Goal: Information Seeking & Learning: Check status

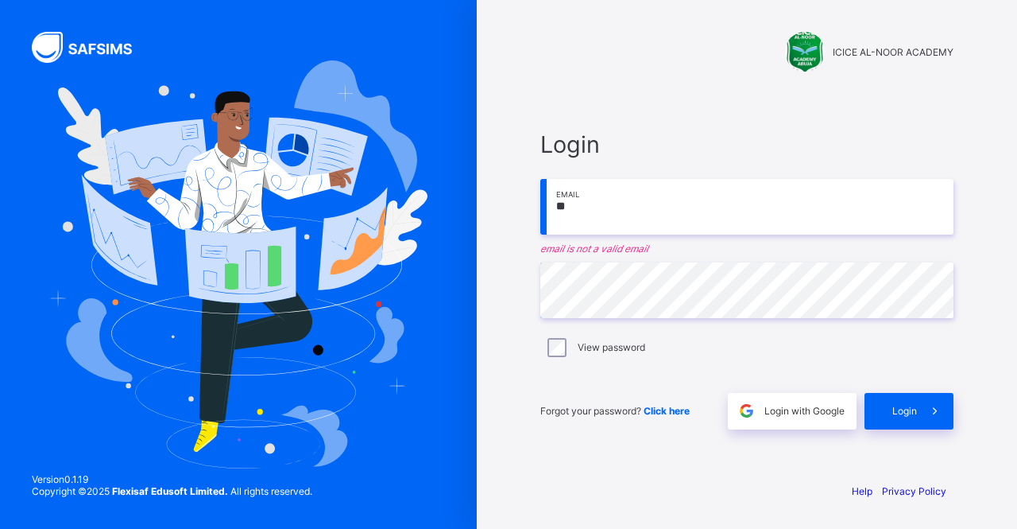
type input "*"
type input "**********"
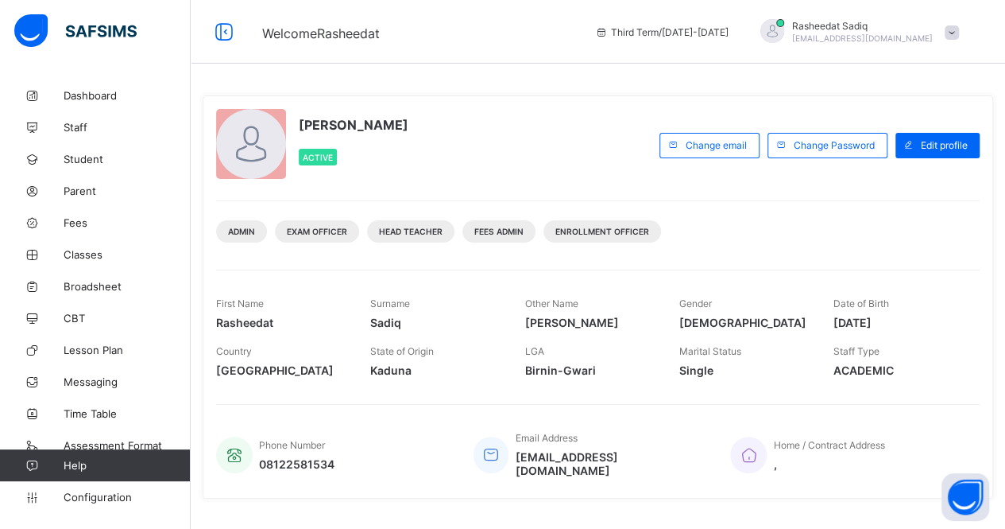
click at [82, 285] on span "Broadsheet" at bounding box center [127, 286] width 127 height 13
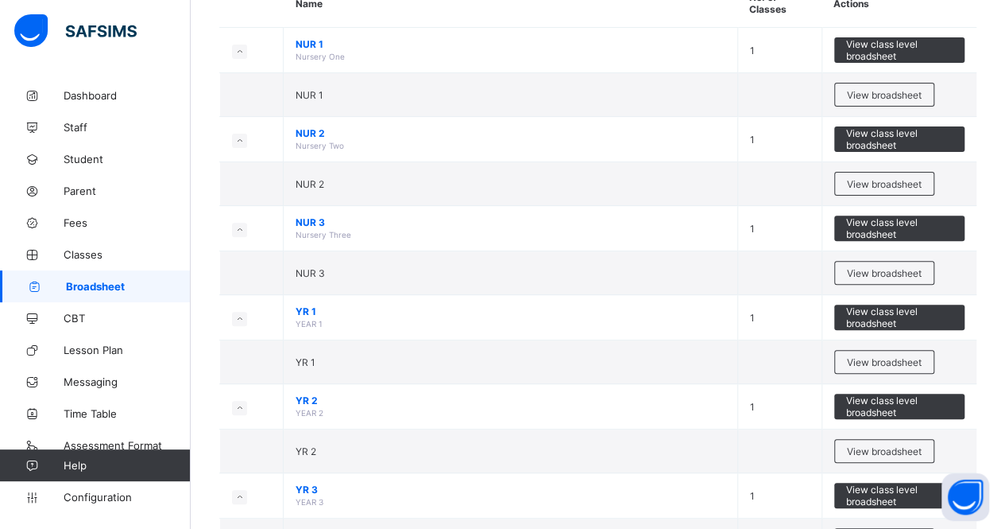
scroll to position [191, 0]
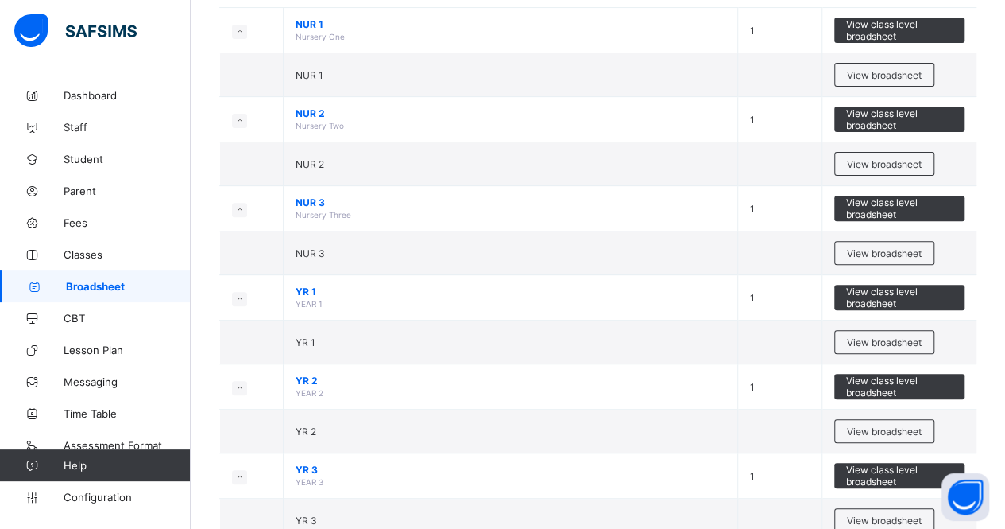
click at [864, 465] on span "View class level broadsheet" at bounding box center [899, 475] width 107 height 24
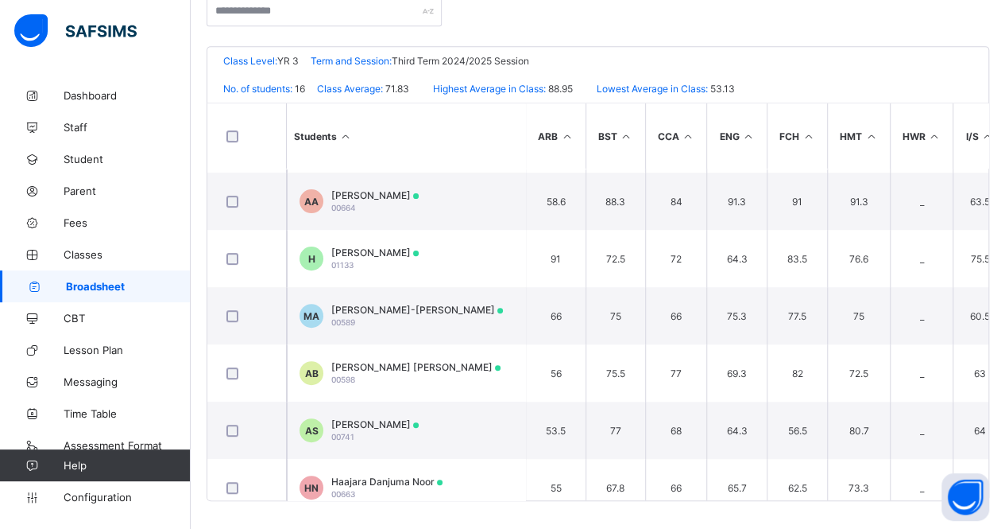
scroll to position [226, 0]
click at [372, 200] on div "Amina Abdullahi 00664" at bounding box center [374, 200] width 87 height 24
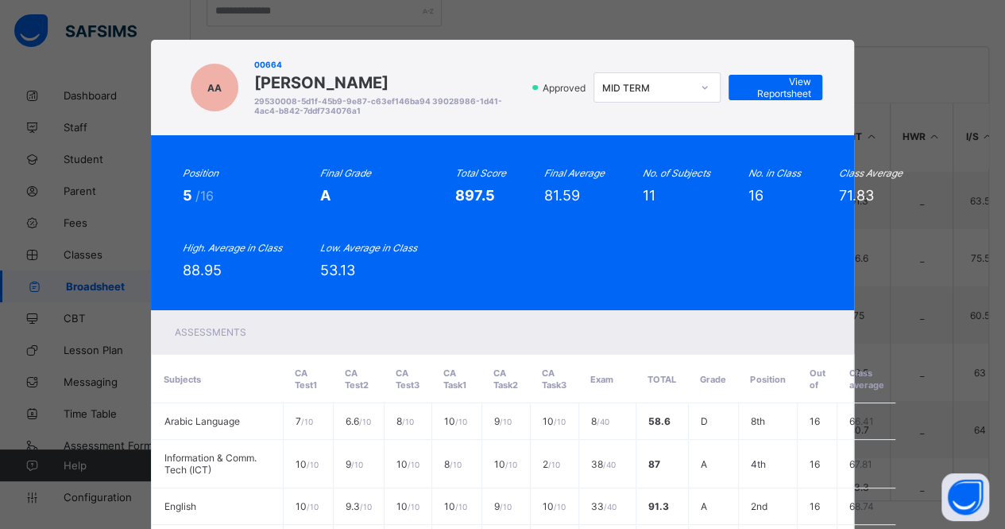
click at [776, 91] on span "View Reportsheet" at bounding box center [776, 88] width 70 height 24
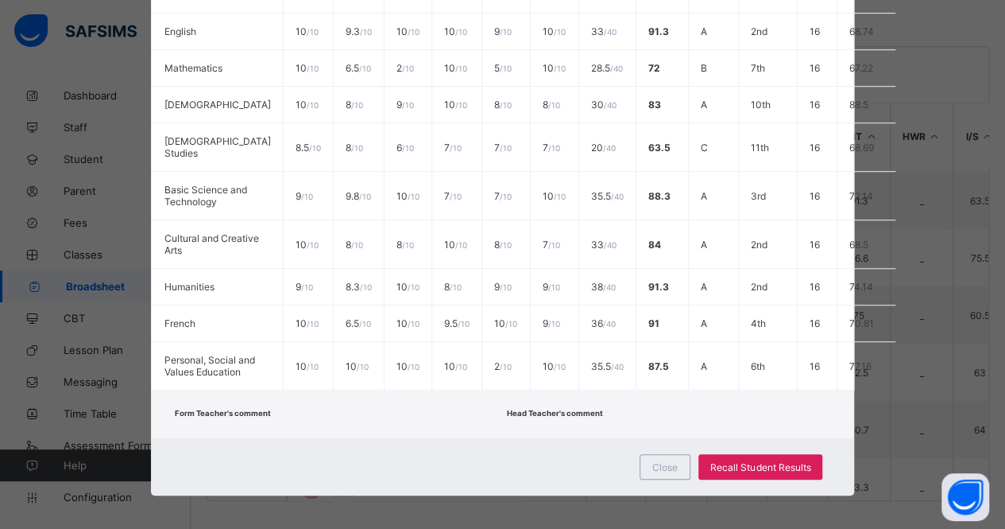
scroll to position [518, 0]
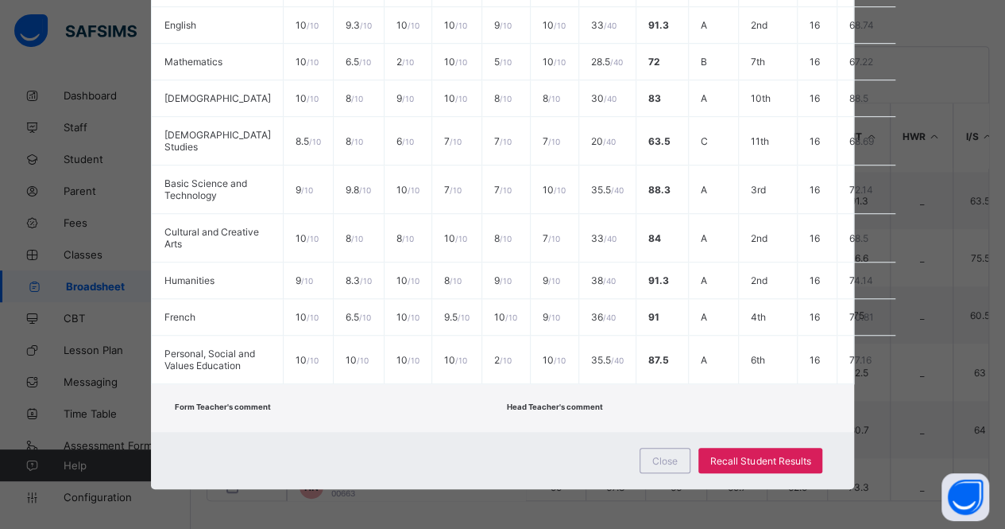
click at [663, 459] on span "Close" at bounding box center [664, 461] width 25 height 12
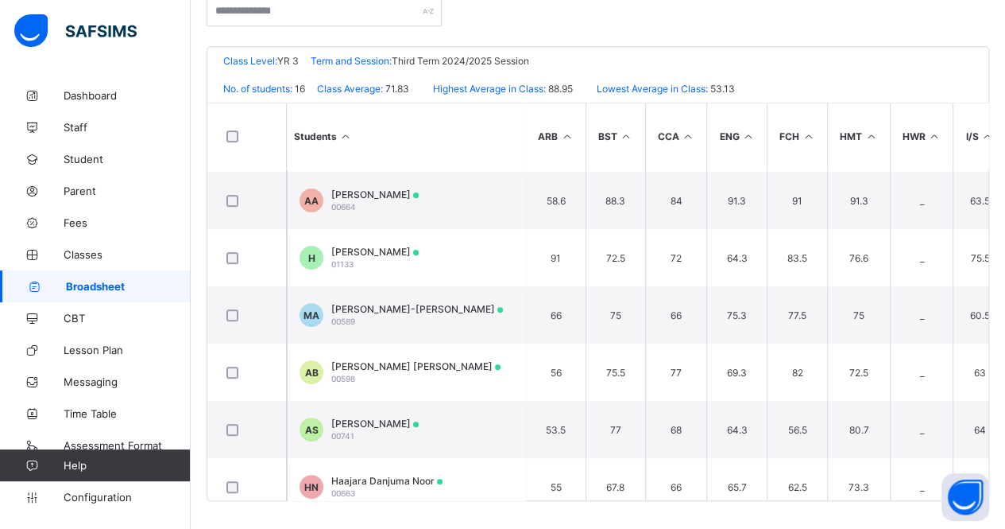
click at [100, 281] on span "Broadsheet" at bounding box center [128, 286] width 125 height 13
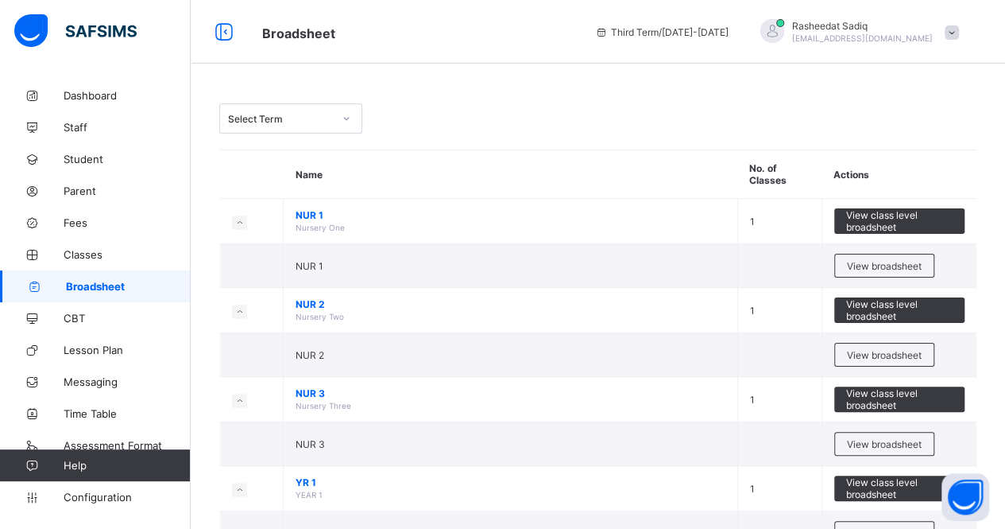
click at [869, 482] on span "View class level broadsheet" at bounding box center [899, 488] width 107 height 24
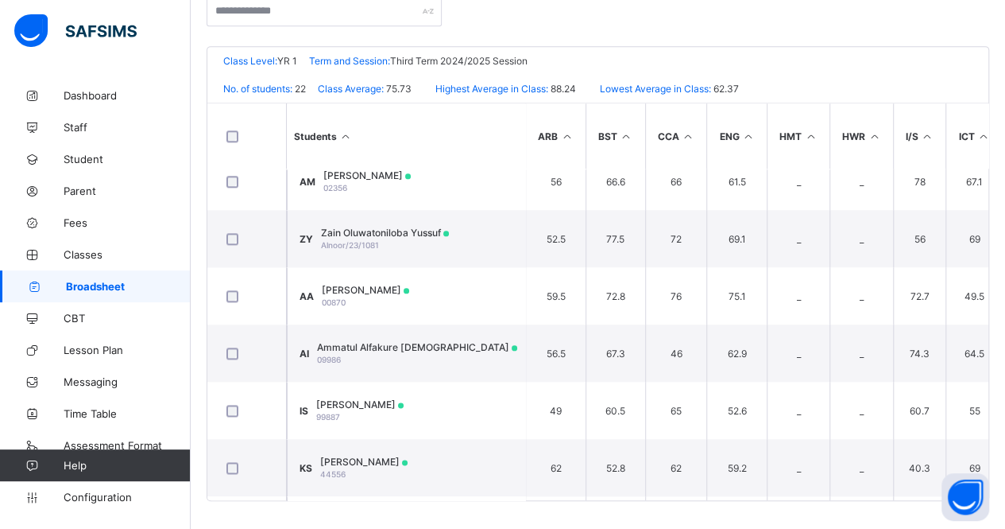
scroll to position [876, 0]
click at [429, 281] on td "AA Abubakar Abdullahi 00870" at bounding box center [406, 293] width 238 height 57
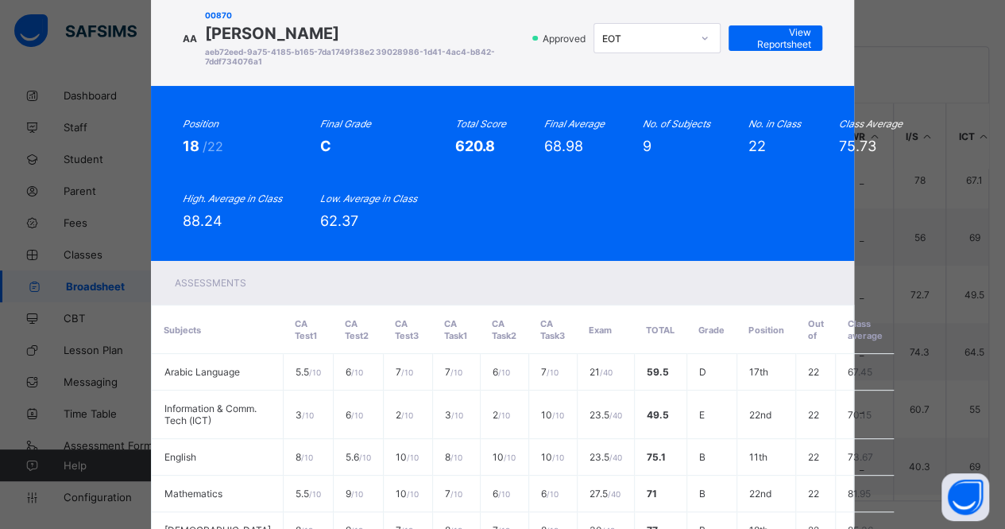
scroll to position [11, 0]
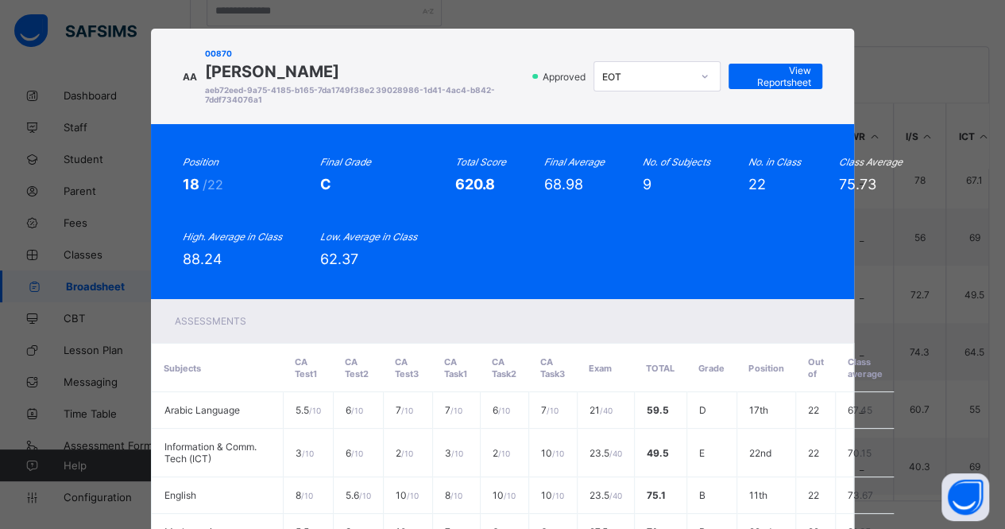
click at [758, 87] on span "View Reportsheet" at bounding box center [776, 76] width 70 height 24
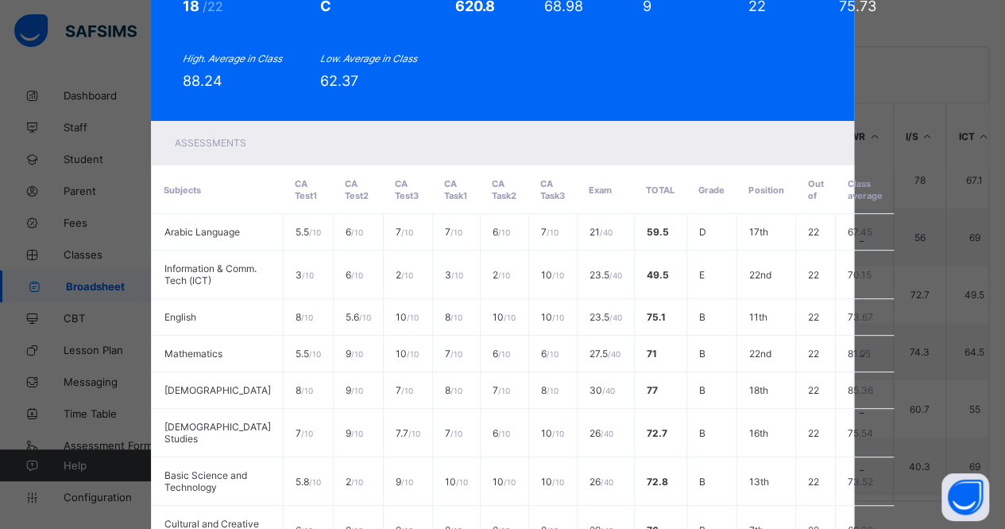
scroll to position [447, 0]
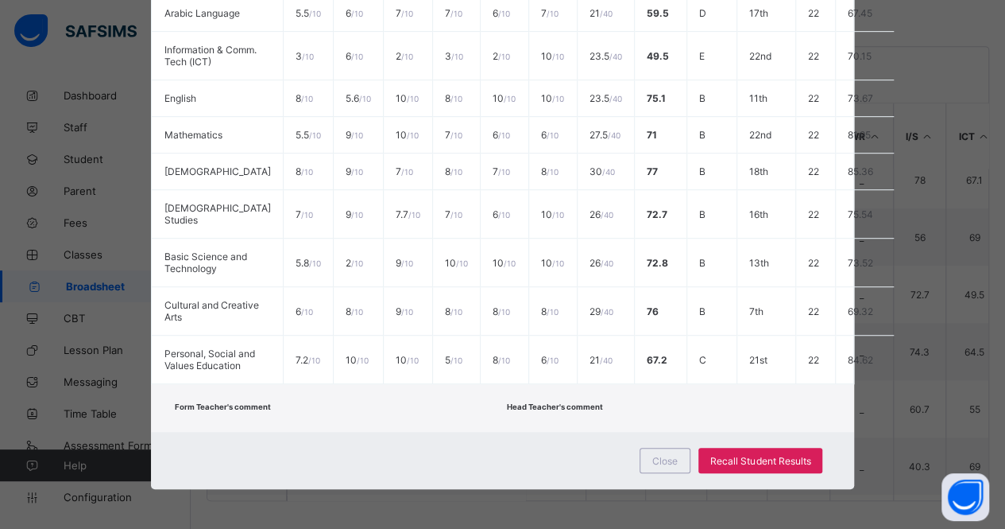
click at [663, 459] on span "Close" at bounding box center [664, 461] width 25 height 12
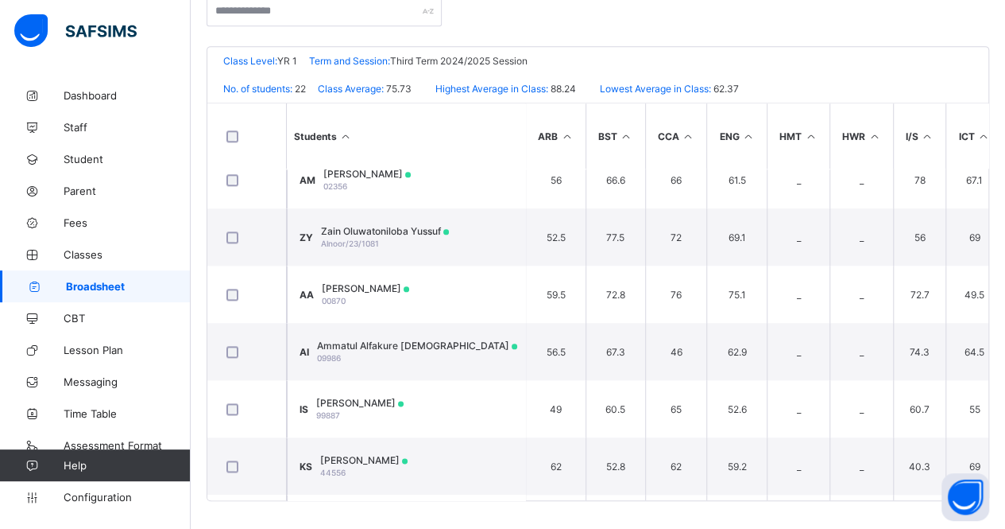
click at [89, 253] on span "Classes" at bounding box center [127, 254] width 127 height 13
